Goal: Task Accomplishment & Management: Use online tool/utility

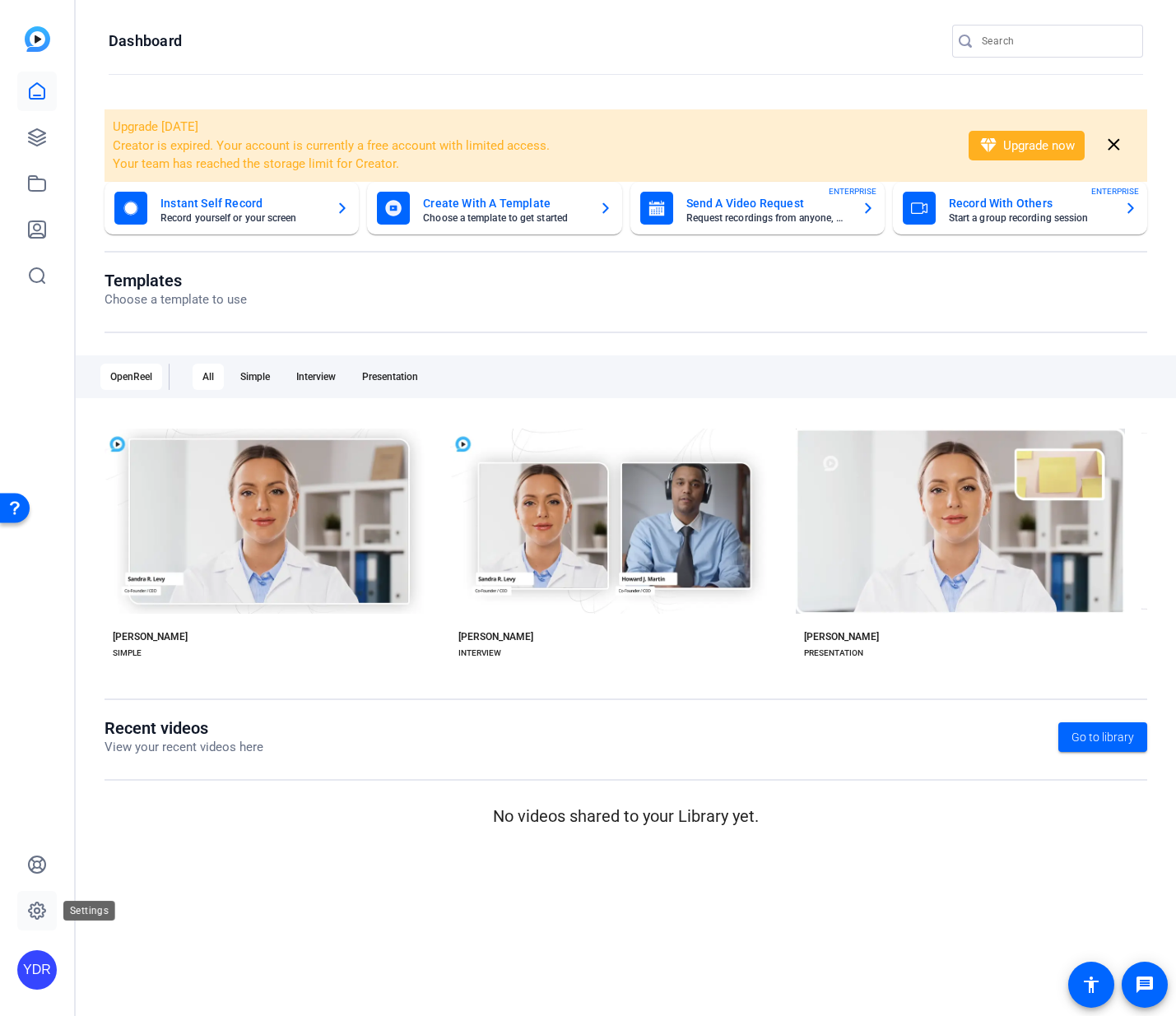
click at [48, 897] on link at bounding box center [36, 910] width 39 height 39
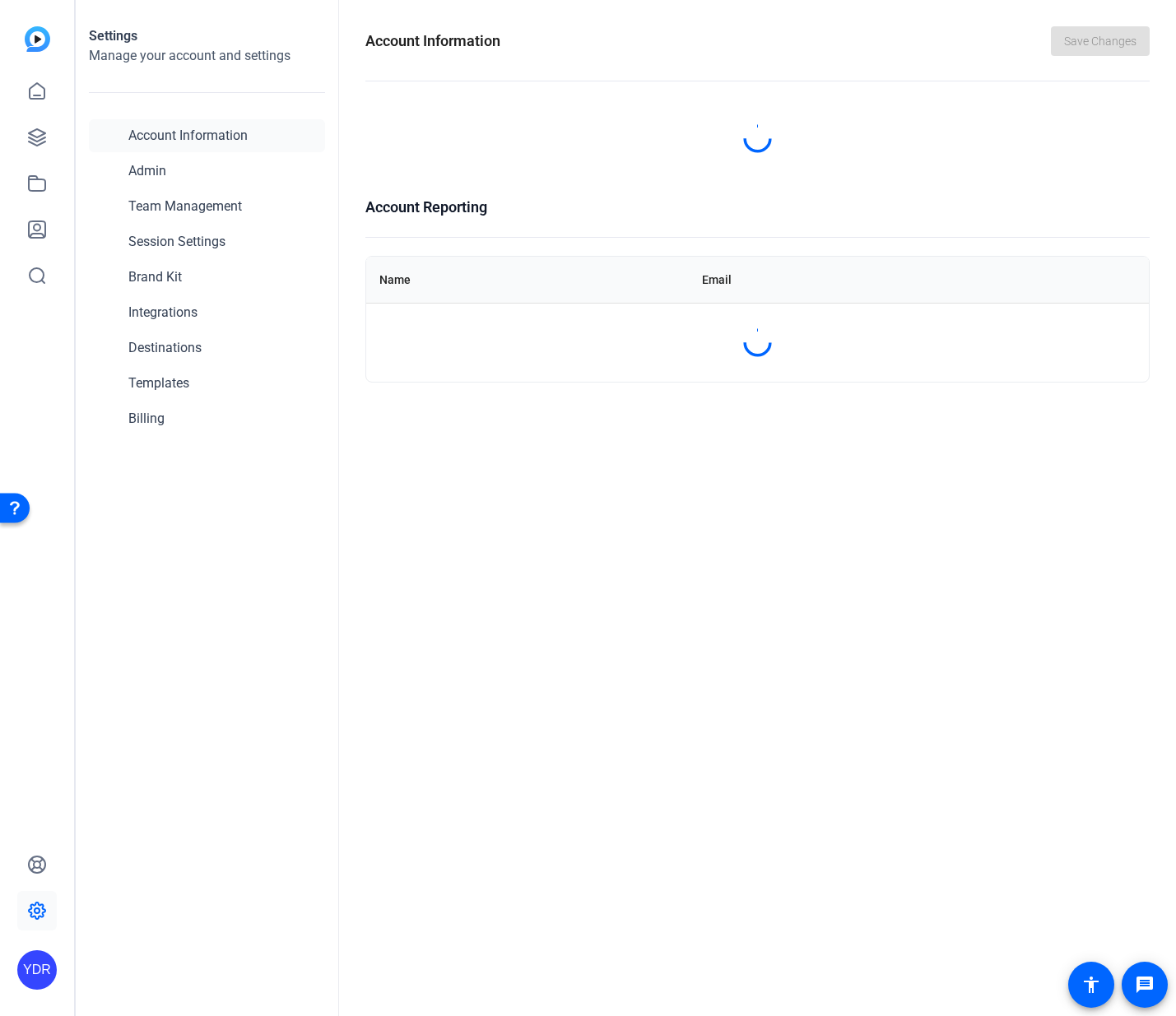
click at [39, 914] on icon at bounding box center [36, 911] width 20 height 20
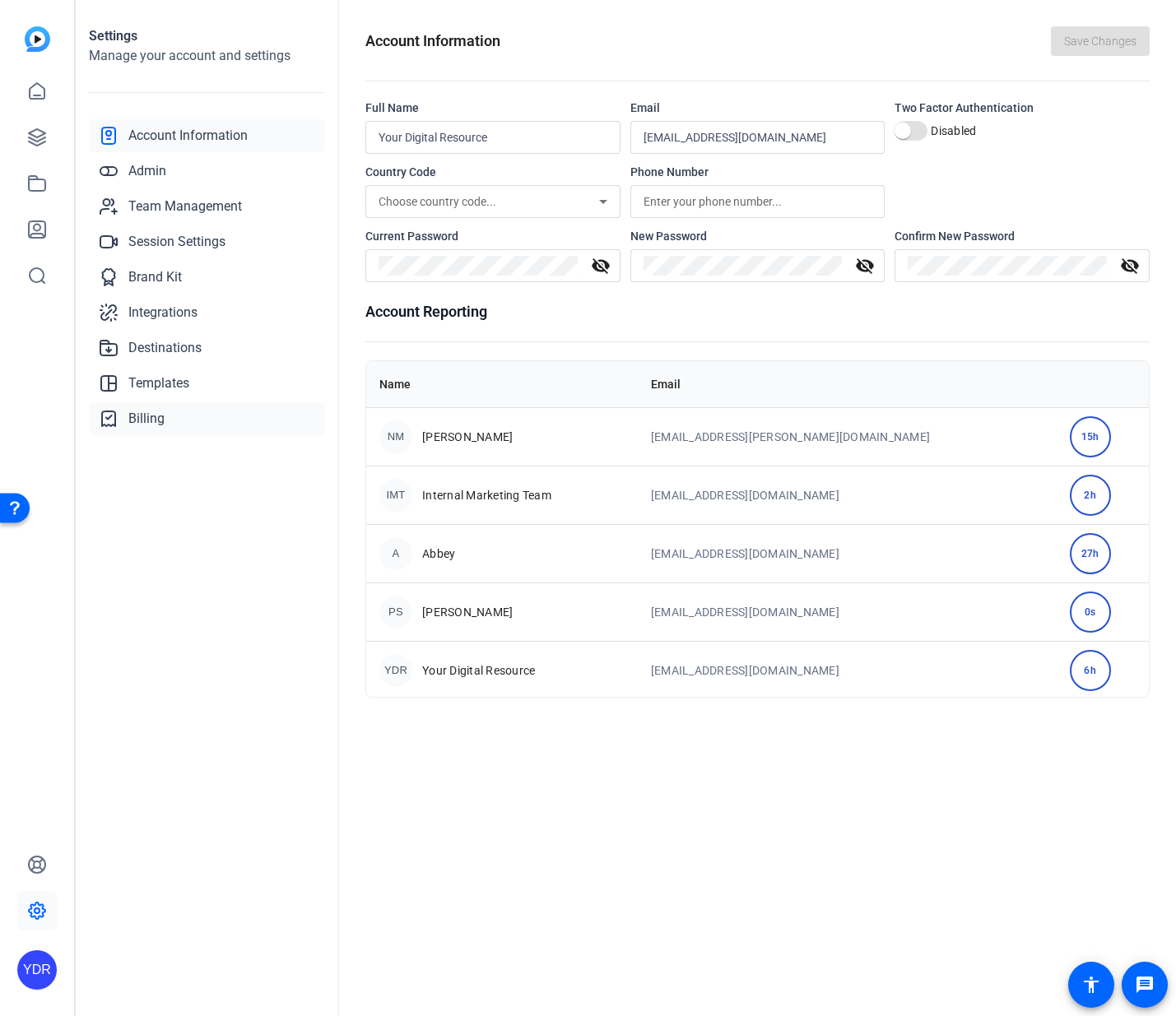
click at [196, 424] on link "Billing" at bounding box center [207, 419] width 236 height 33
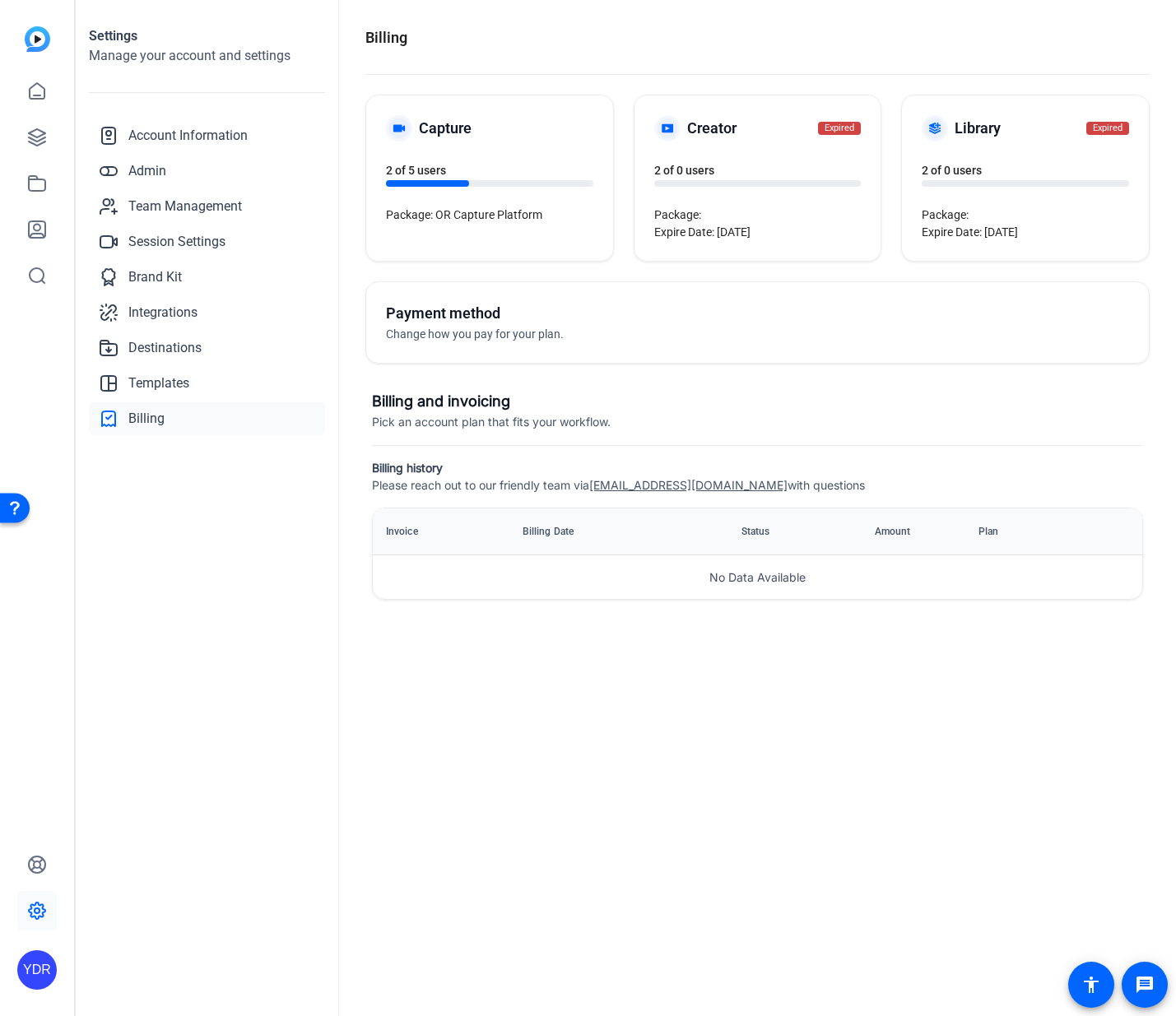
click at [463, 184] on div at bounding box center [427, 184] width 83 height 7
drag, startPoint x: 448, startPoint y: 221, endPoint x: 458, endPoint y: 120, distance: 101.5
click at [448, 218] on span "Package: OR Capture Platform" at bounding box center [464, 214] width 156 height 13
click at [458, 117] on h5 "Capture" at bounding box center [445, 129] width 53 height 23
click at [435, 223] on div "Capture 2 of 5 users Package: OR Capture Platform" at bounding box center [490, 178] width 247 height 165
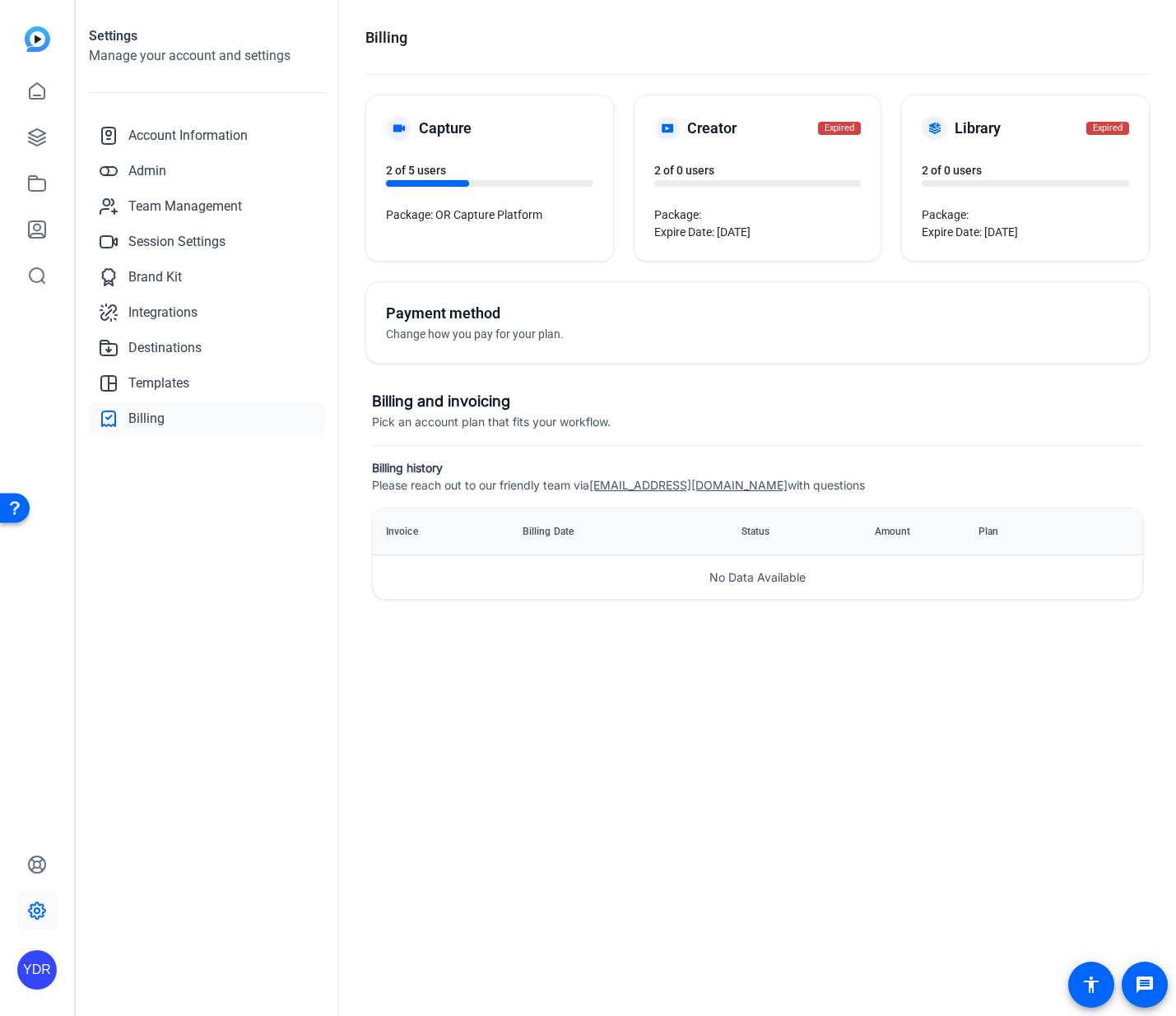
click at [463, 225] on div "Capture 2 of 5 users Package: OR Capture Platform" at bounding box center [490, 178] width 247 height 165
click at [31, 182] on icon at bounding box center [36, 183] width 20 height 20
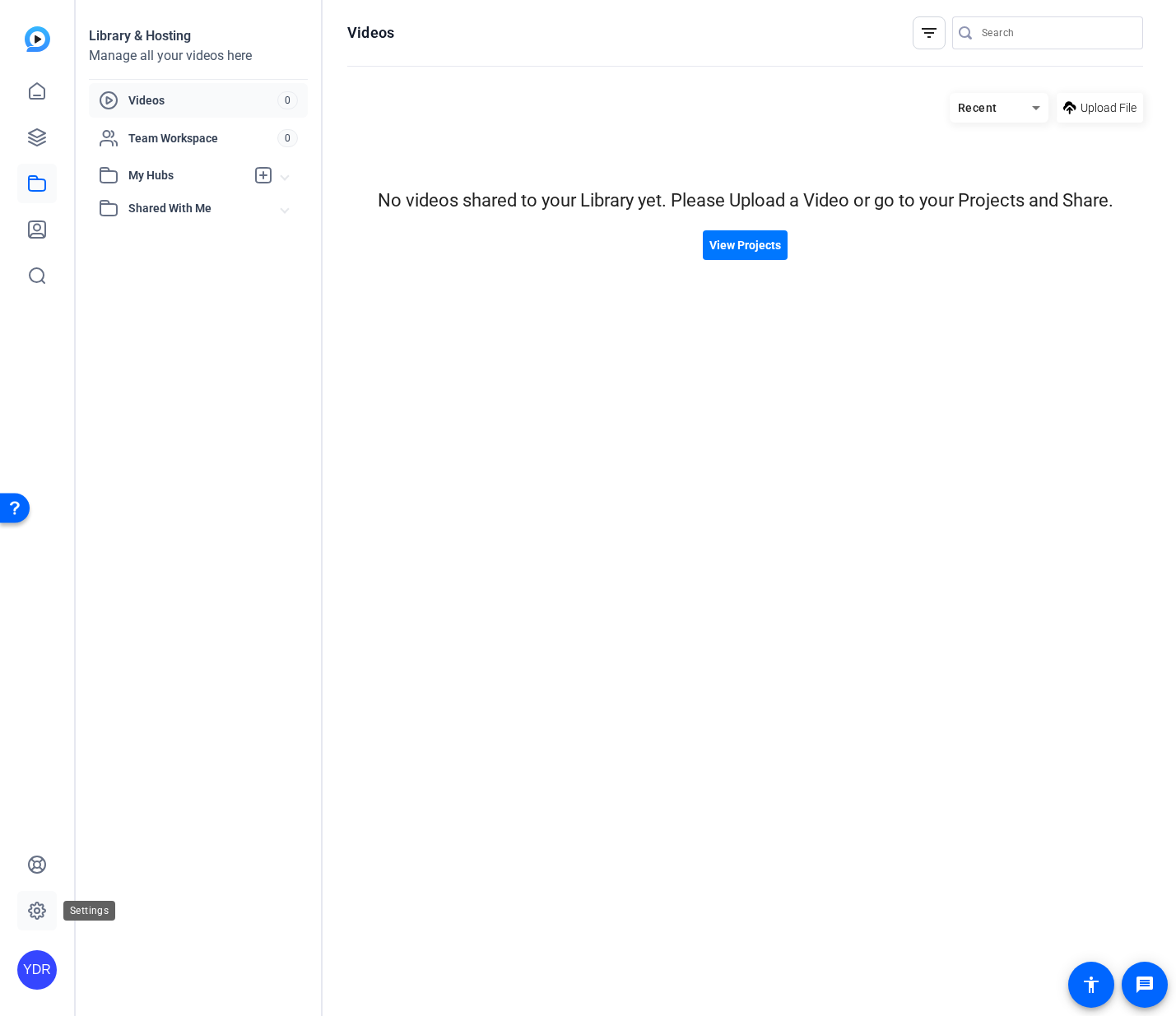
click at [33, 895] on link at bounding box center [36, 910] width 39 height 39
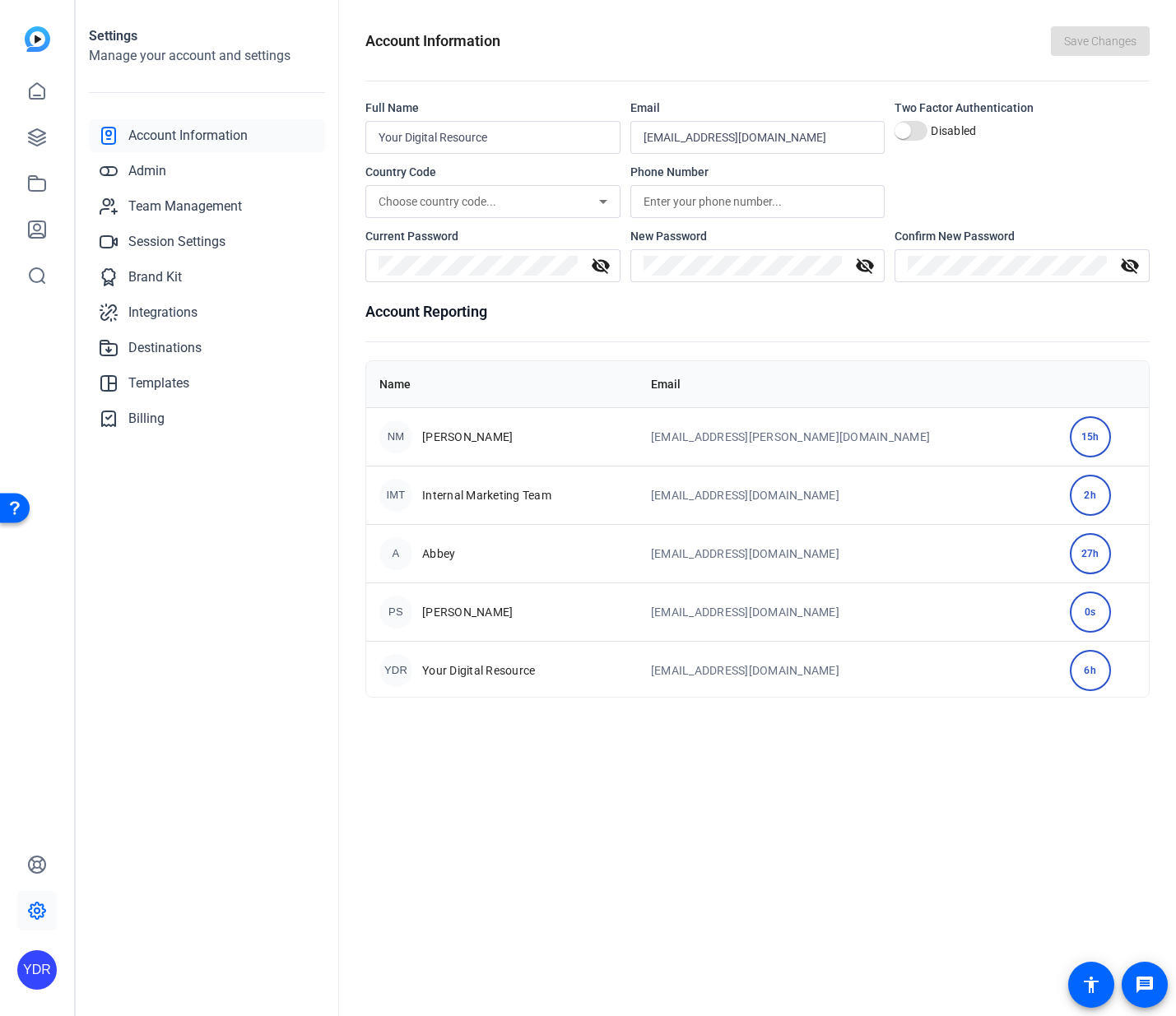
click at [31, 961] on div "YDR" at bounding box center [36, 969] width 39 height 39
click at [172, 211] on div at bounding box center [588, 508] width 1176 height 1016
click at [195, 242] on span "Session Settings" at bounding box center [177, 241] width 97 height 20
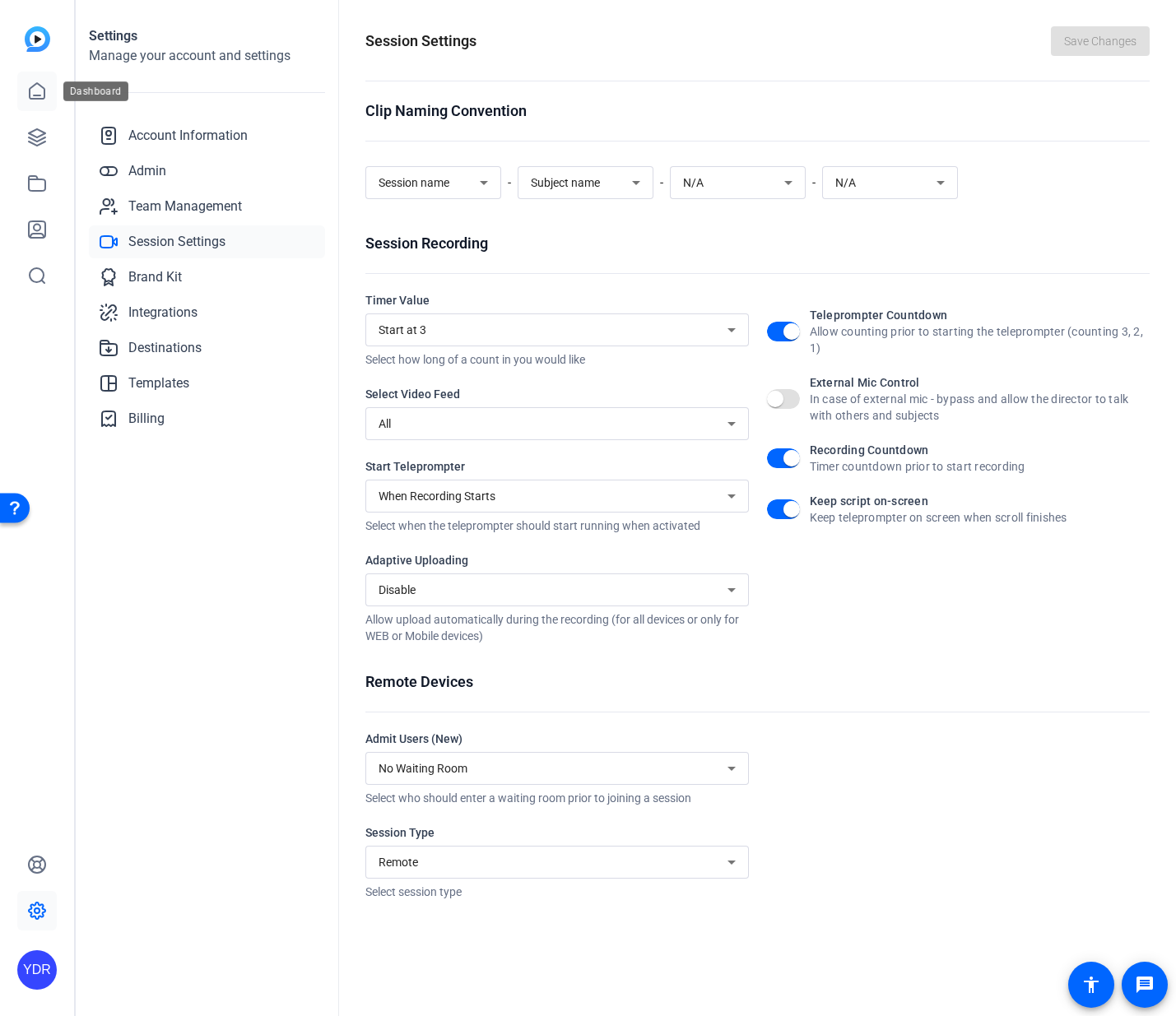
click at [45, 84] on icon at bounding box center [36, 91] width 20 height 20
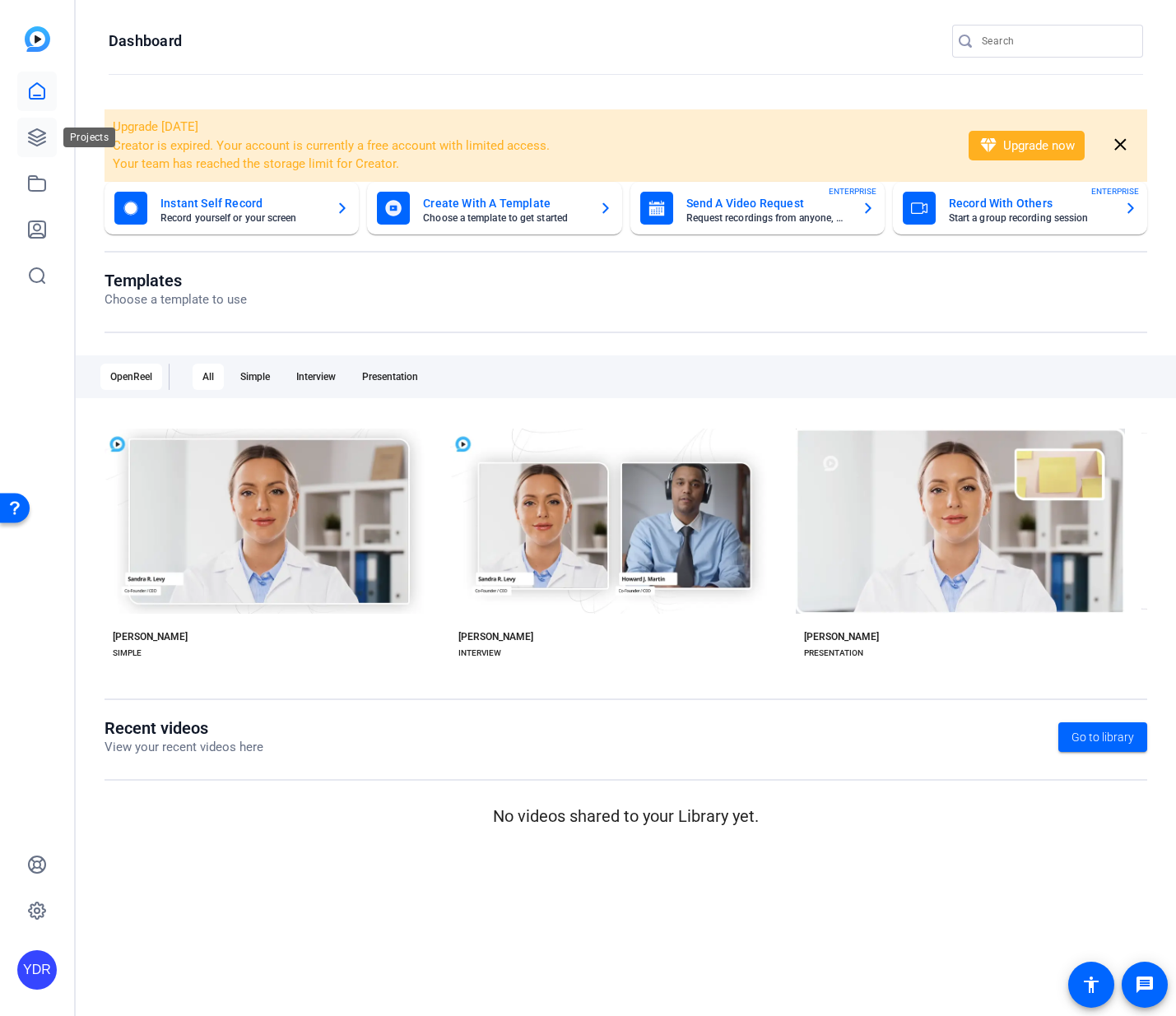
click at [32, 135] on icon at bounding box center [36, 137] width 20 height 20
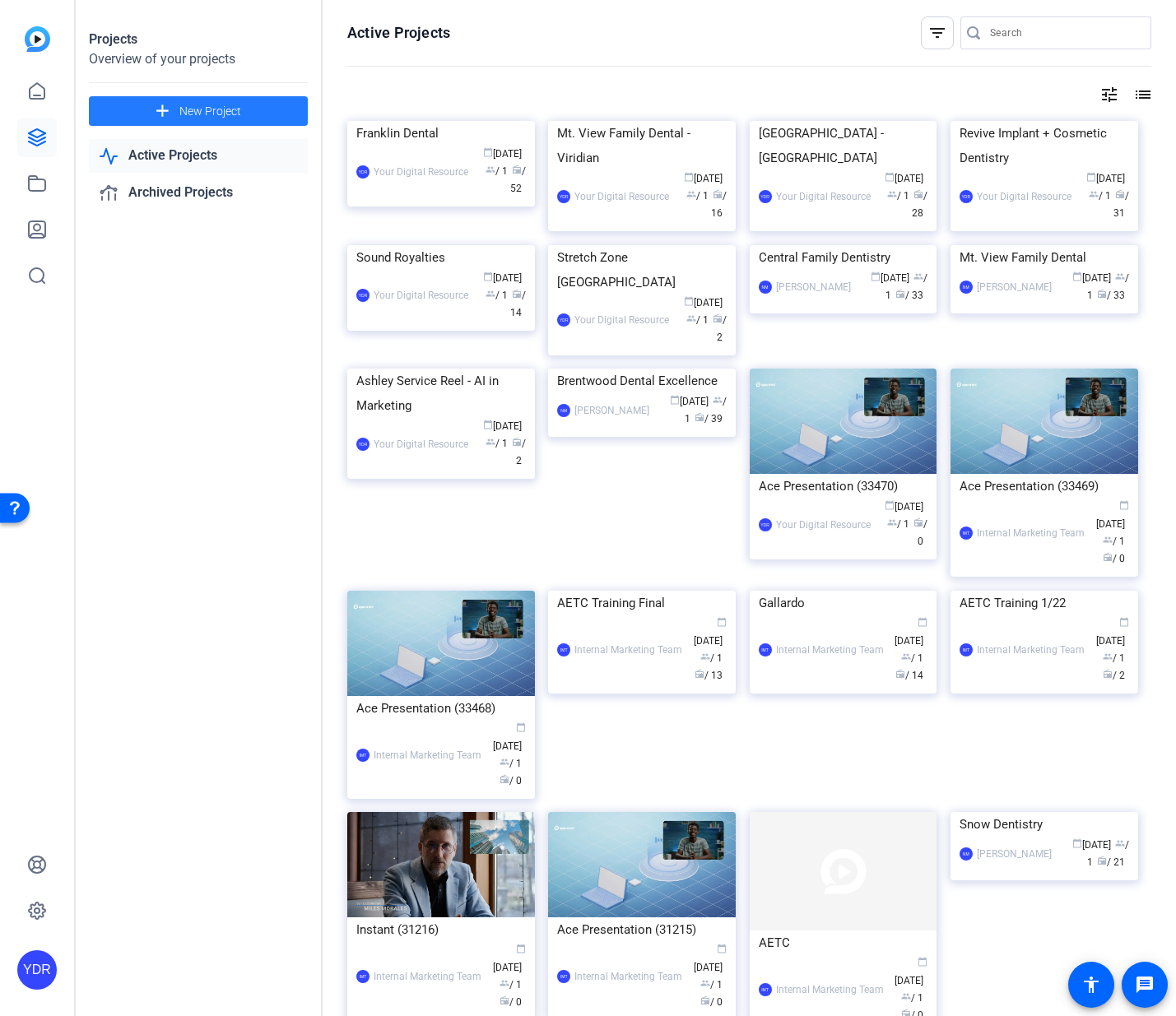
click at [240, 109] on span "New Project" at bounding box center [210, 111] width 62 height 17
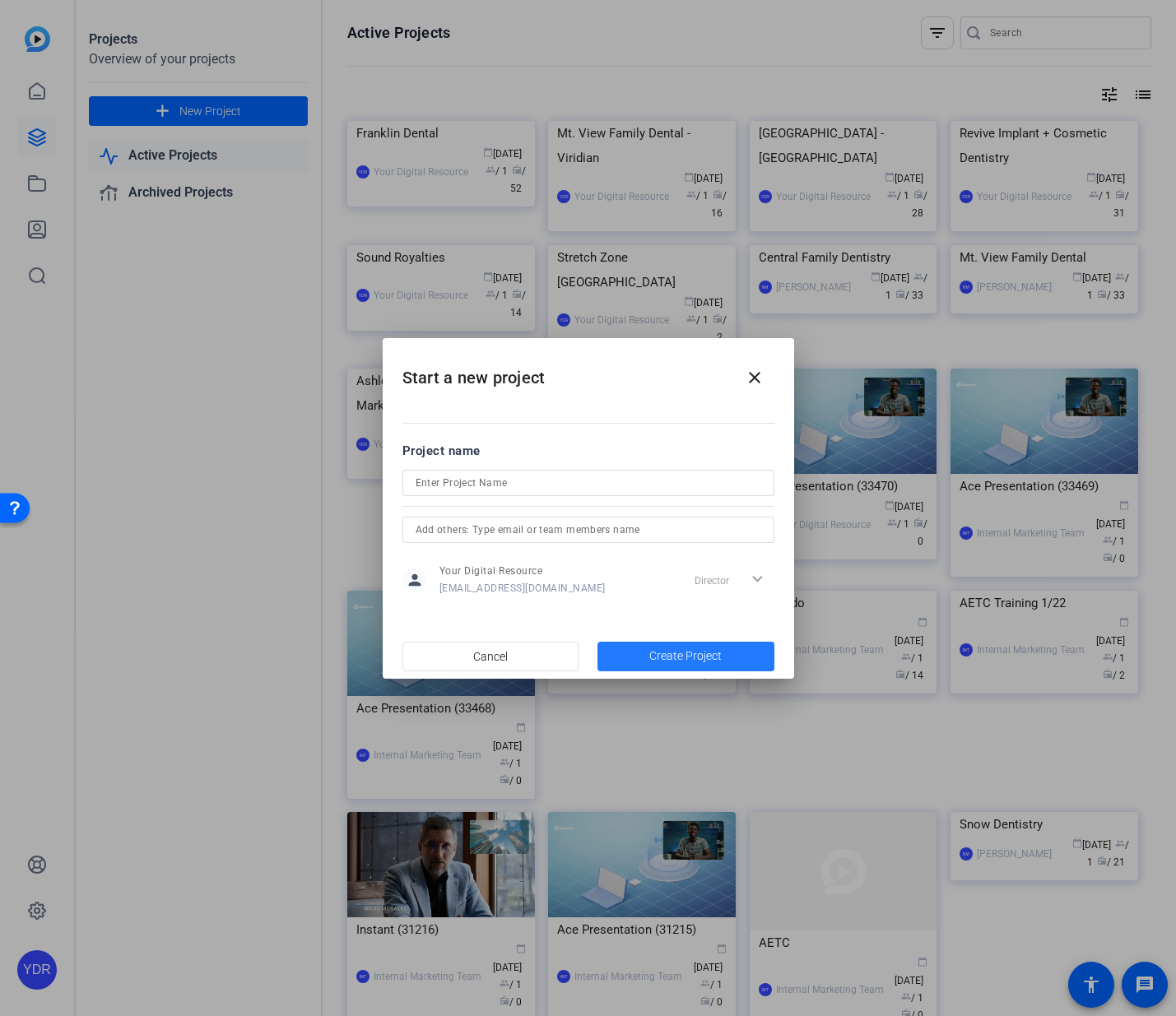
click at [648, 656] on span "button" at bounding box center [686, 656] width 177 height 39
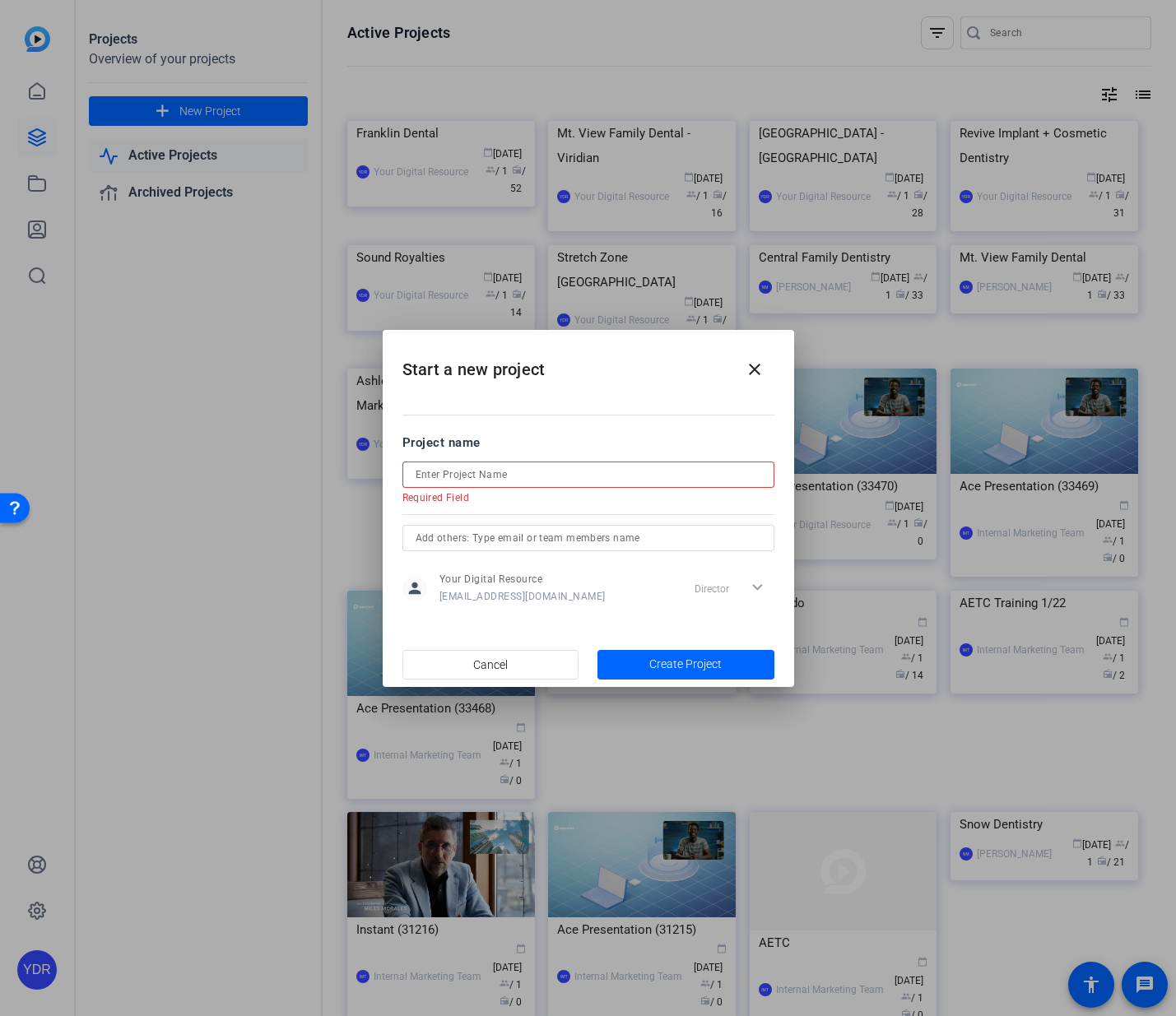
click at [498, 466] on input at bounding box center [589, 474] width 346 height 20
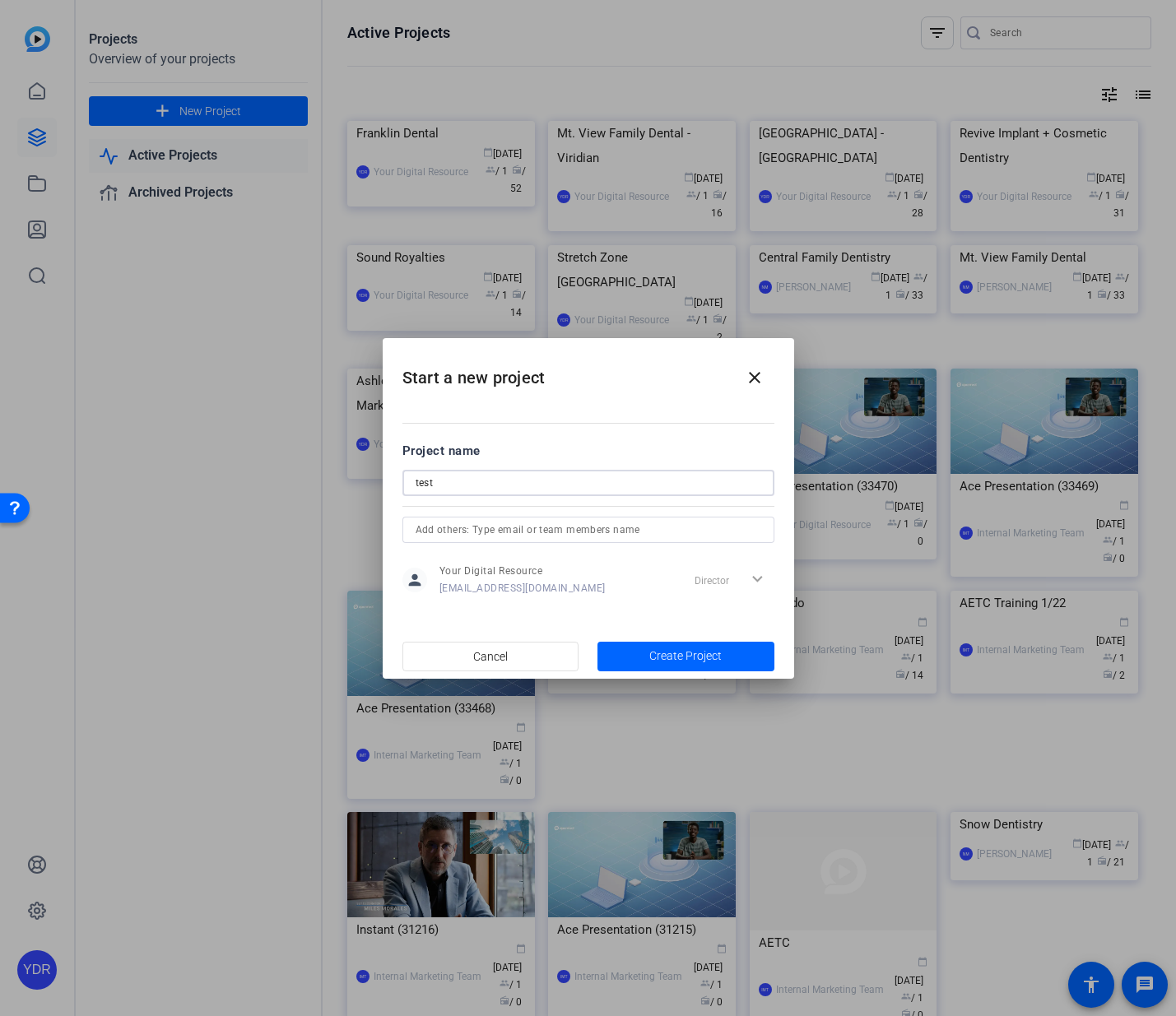
type input "test"
click at [531, 538] on input "text" at bounding box center [589, 530] width 346 height 20
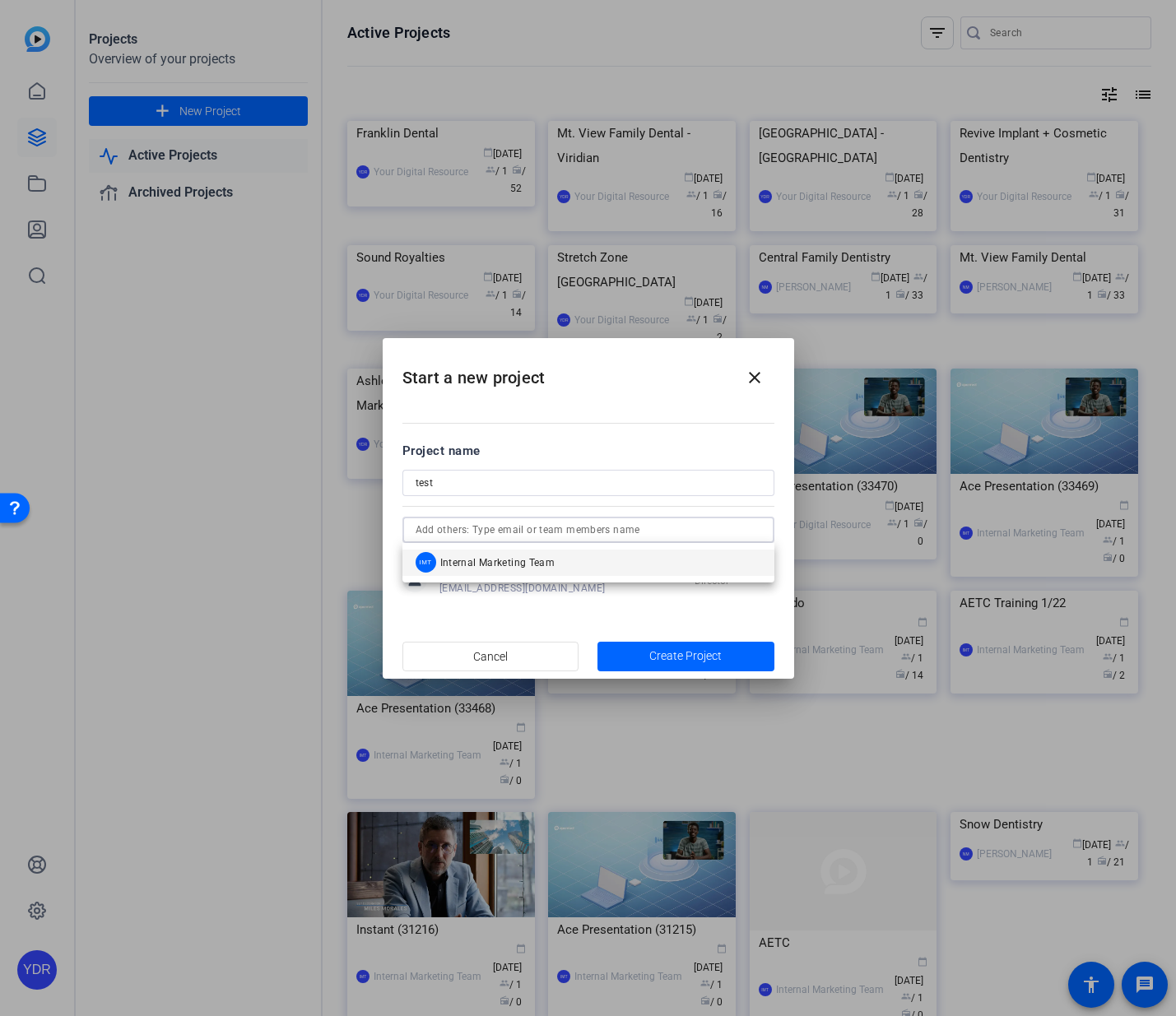
click at [532, 629] on mat-dialog-content "Project name test person Your Digital Resource [EMAIL_ADDRESS][DOMAIN_NAME] Dir…" at bounding box center [589, 518] width 412 height 228
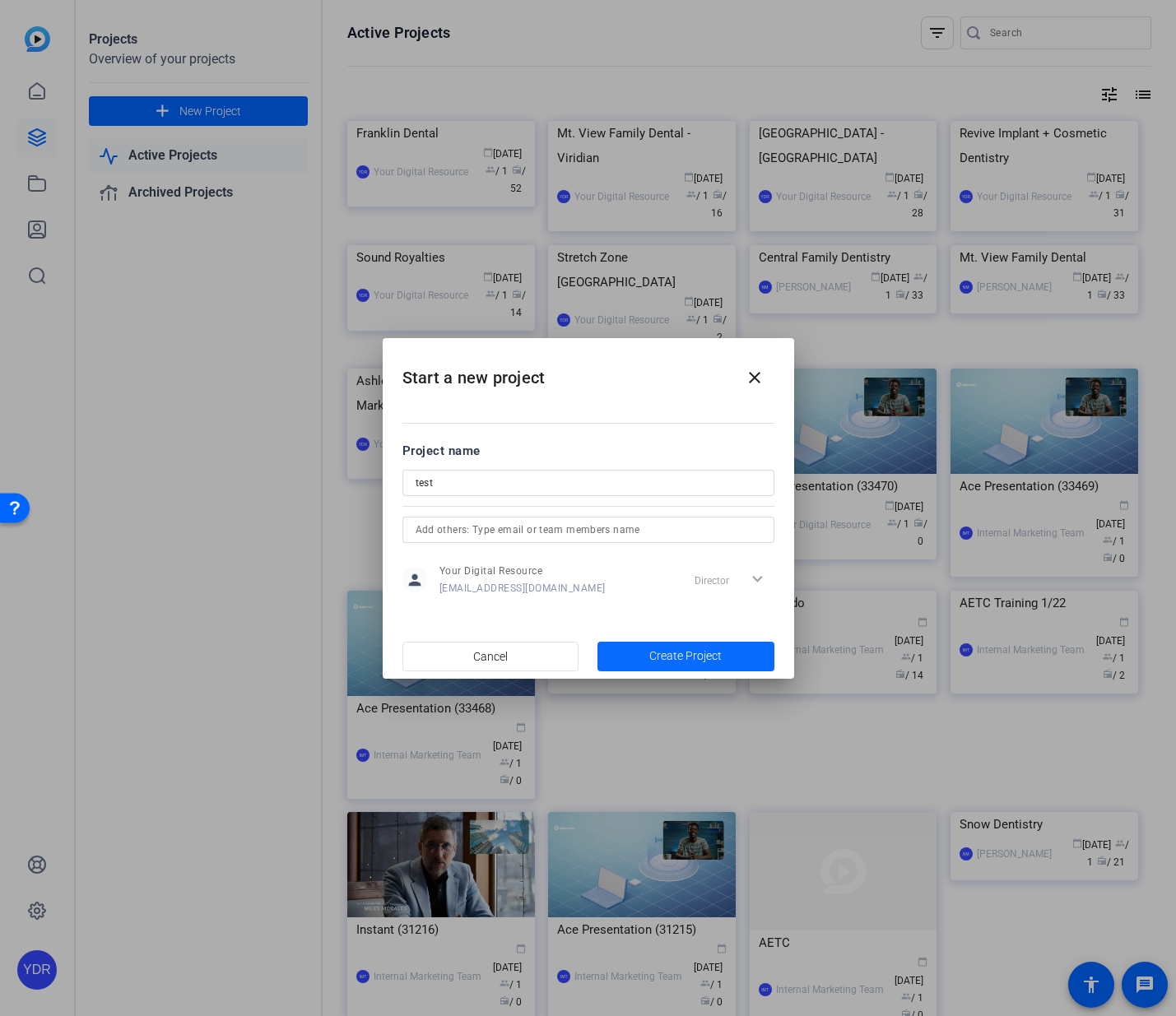
click at [689, 652] on span "Create Project" at bounding box center [685, 656] width 72 height 17
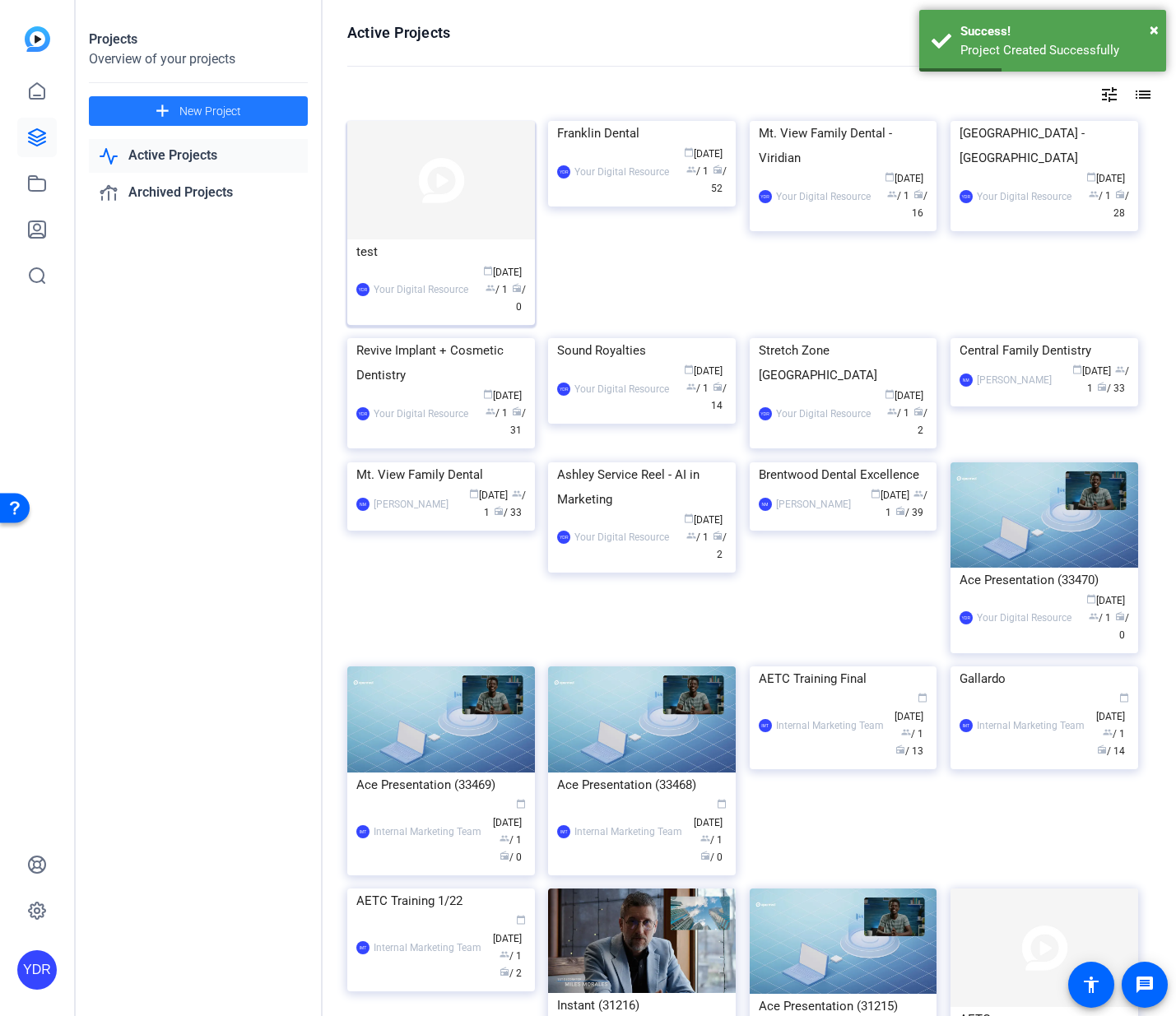
click at [440, 213] on img at bounding box center [441, 180] width 188 height 118
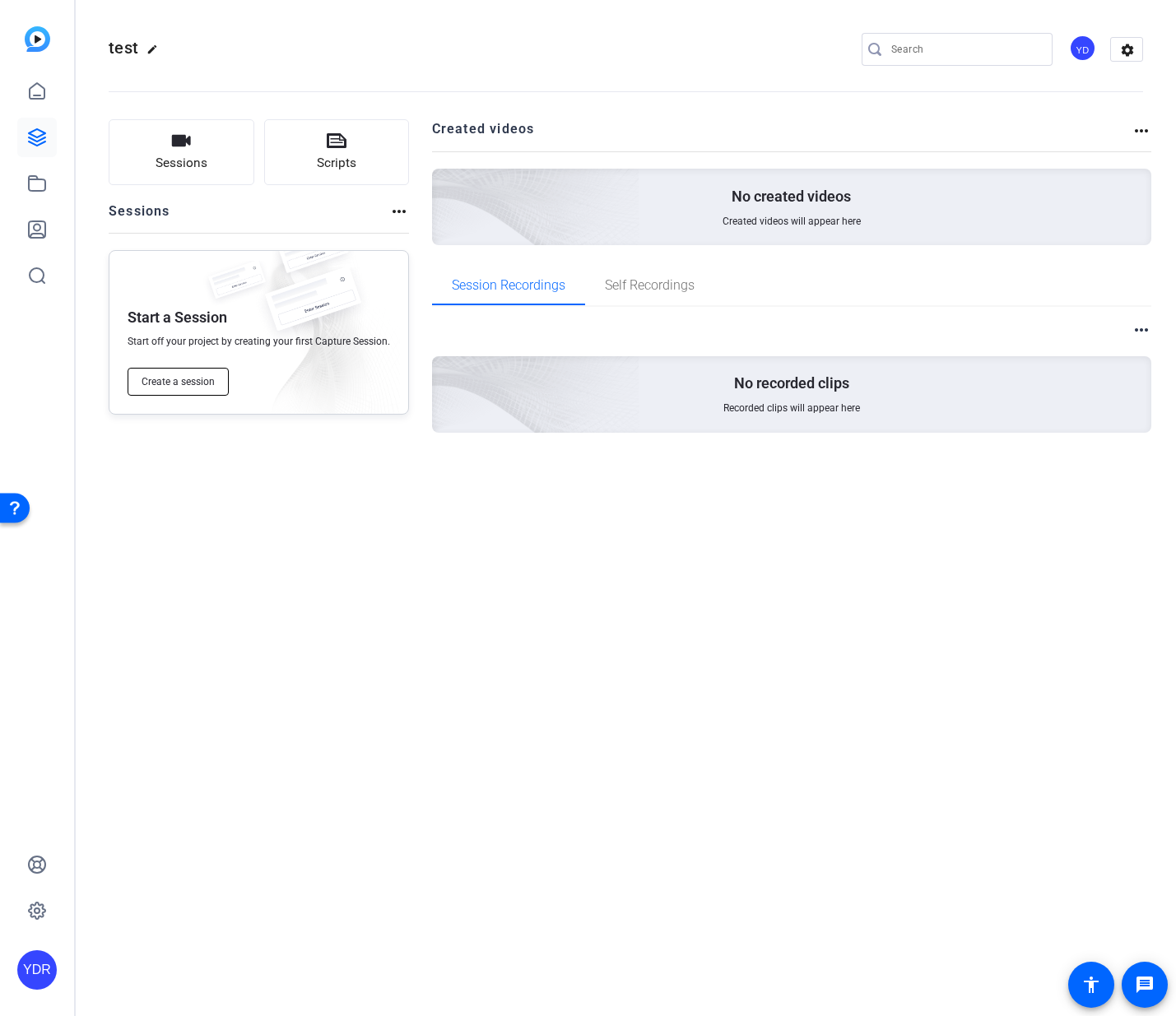
click at [193, 391] on button "Create a session" at bounding box center [178, 382] width 102 height 28
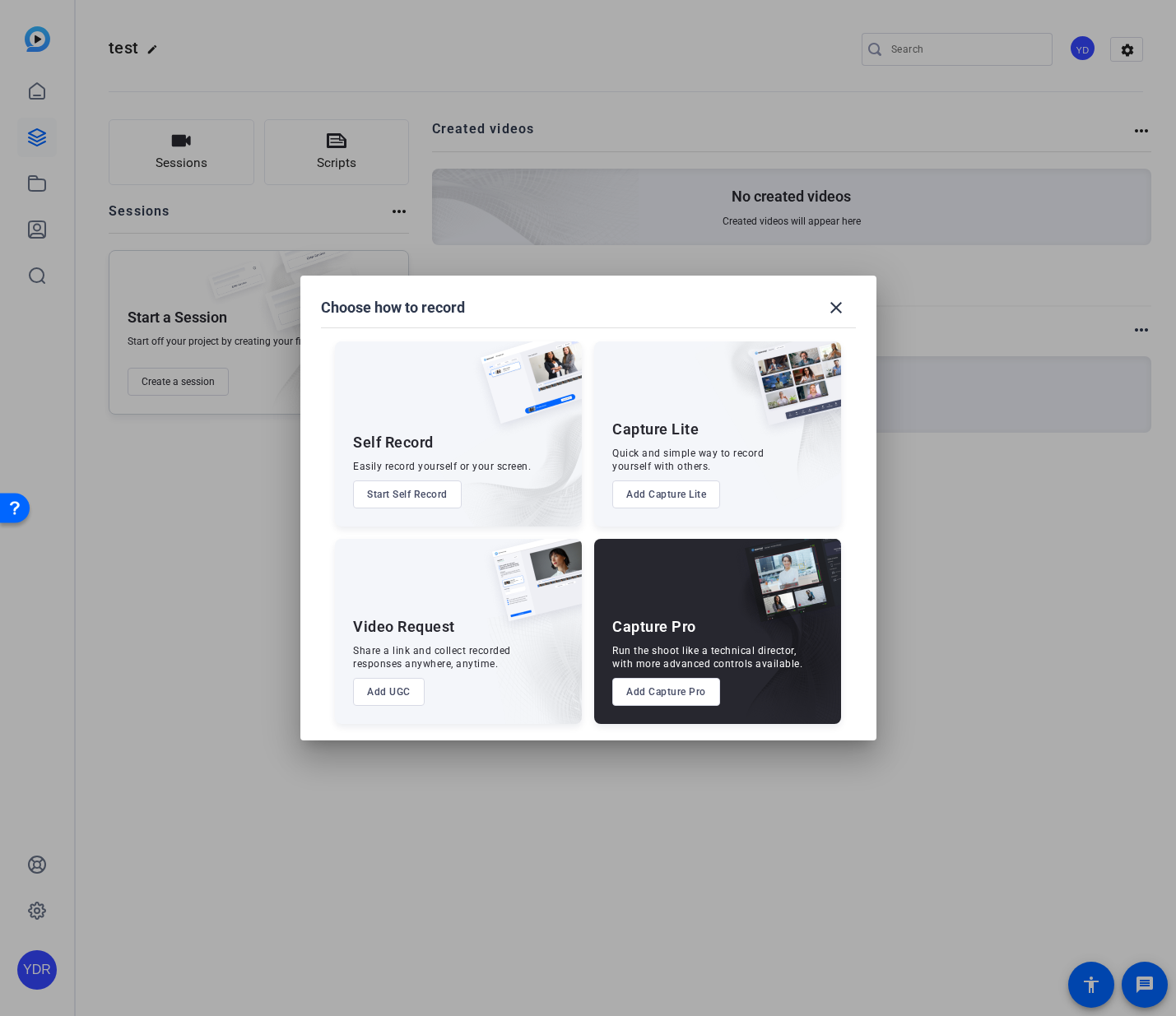
click at [655, 696] on button "Add Capture Pro" at bounding box center [666, 692] width 108 height 28
